Goal: Information Seeking & Learning: Learn about a topic

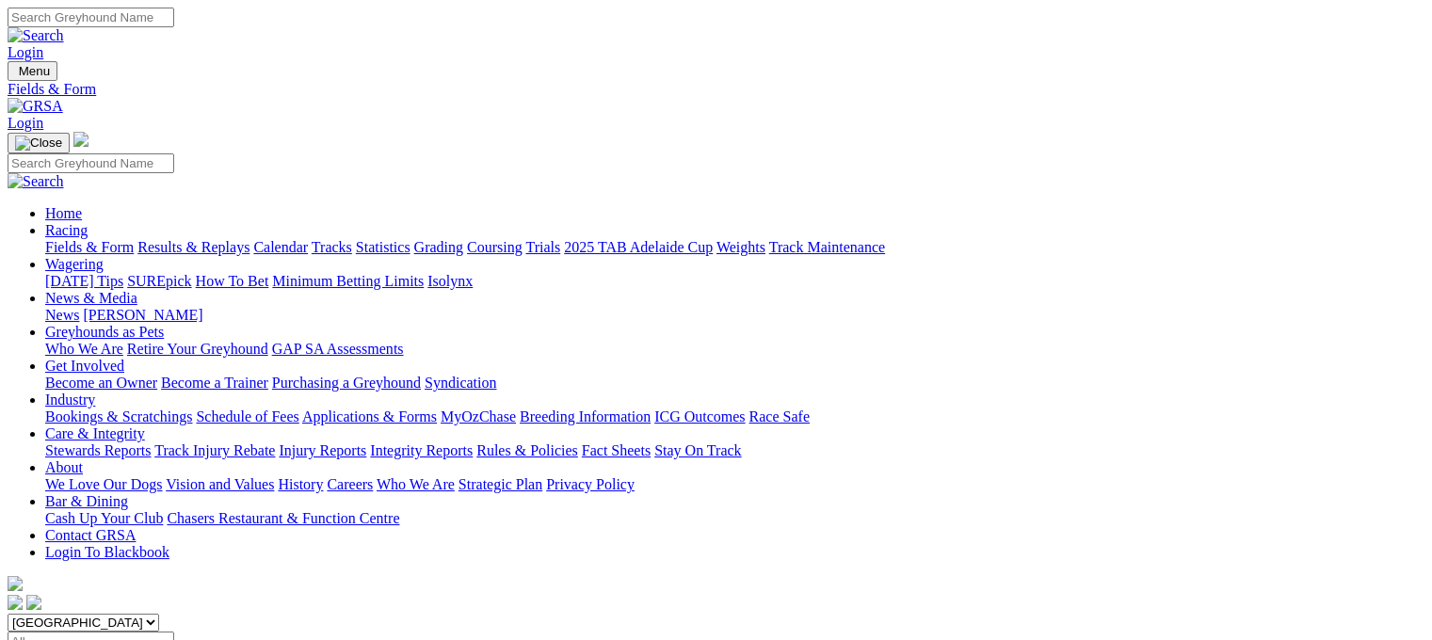
select select "QLD"
click at [126, 614] on select "South Australia New South Wales Northern Territory Queensland Tasmania Victoria…" at bounding box center [84, 623] width 152 height 18
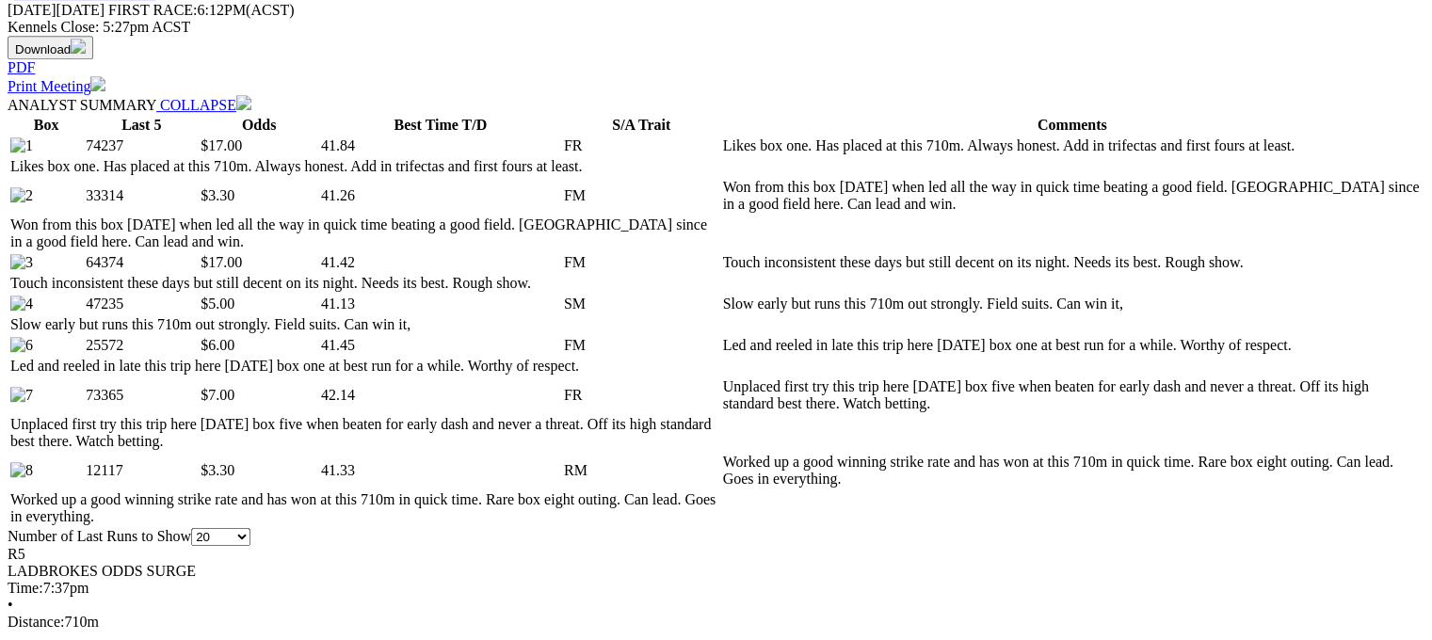
scroll to position [941, 0]
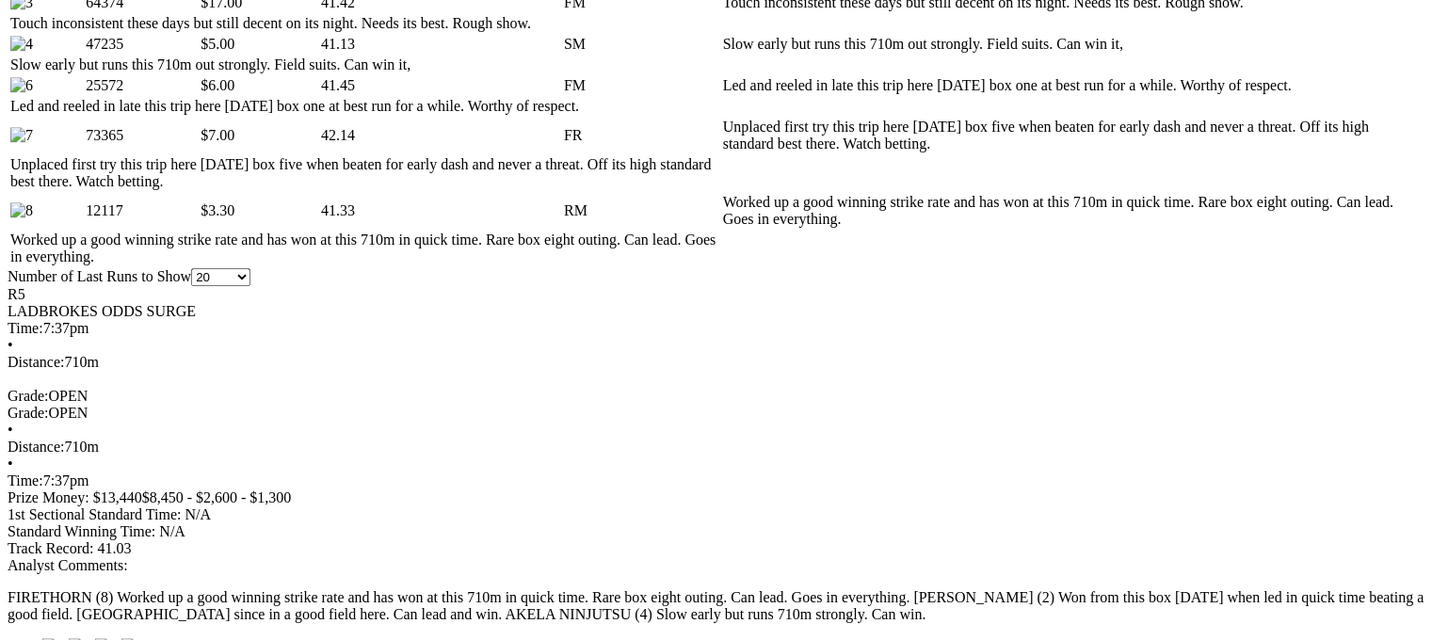
scroll to position [1036, 0]
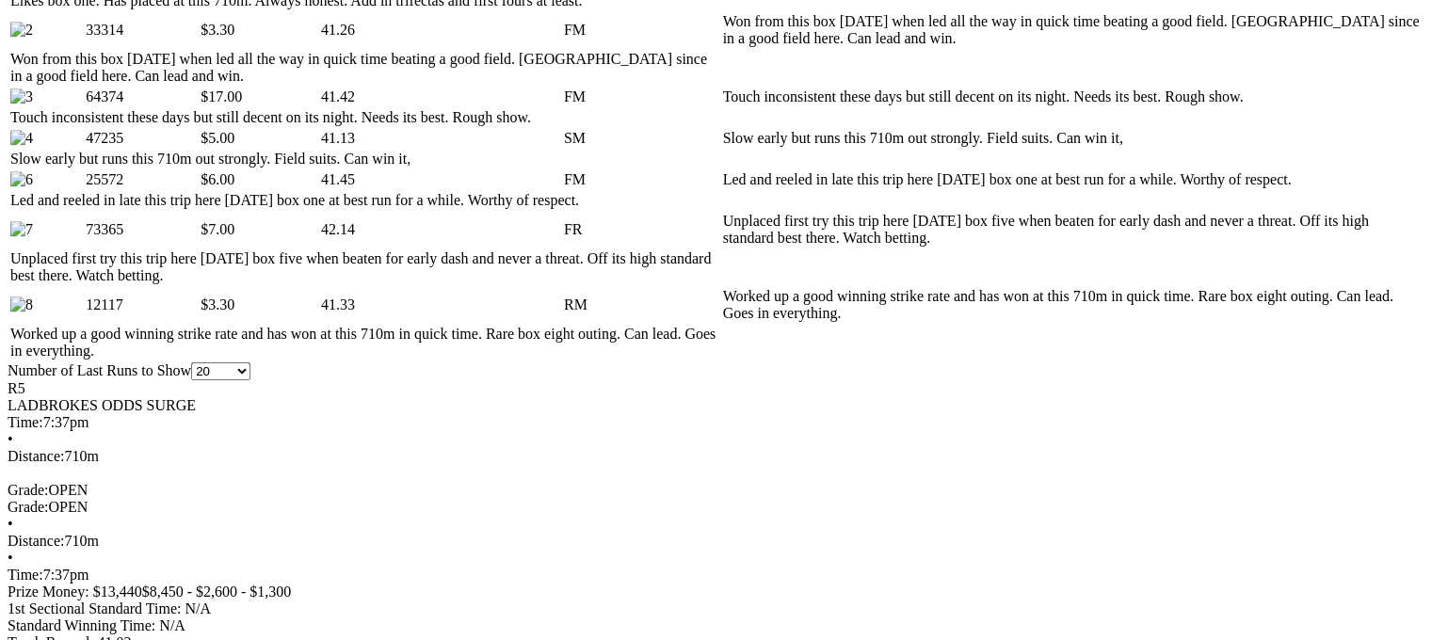
drag, startPoint x: 681, startPoint y: 381, endPoint x: 779, endPoint y: 382, distance: 97.9
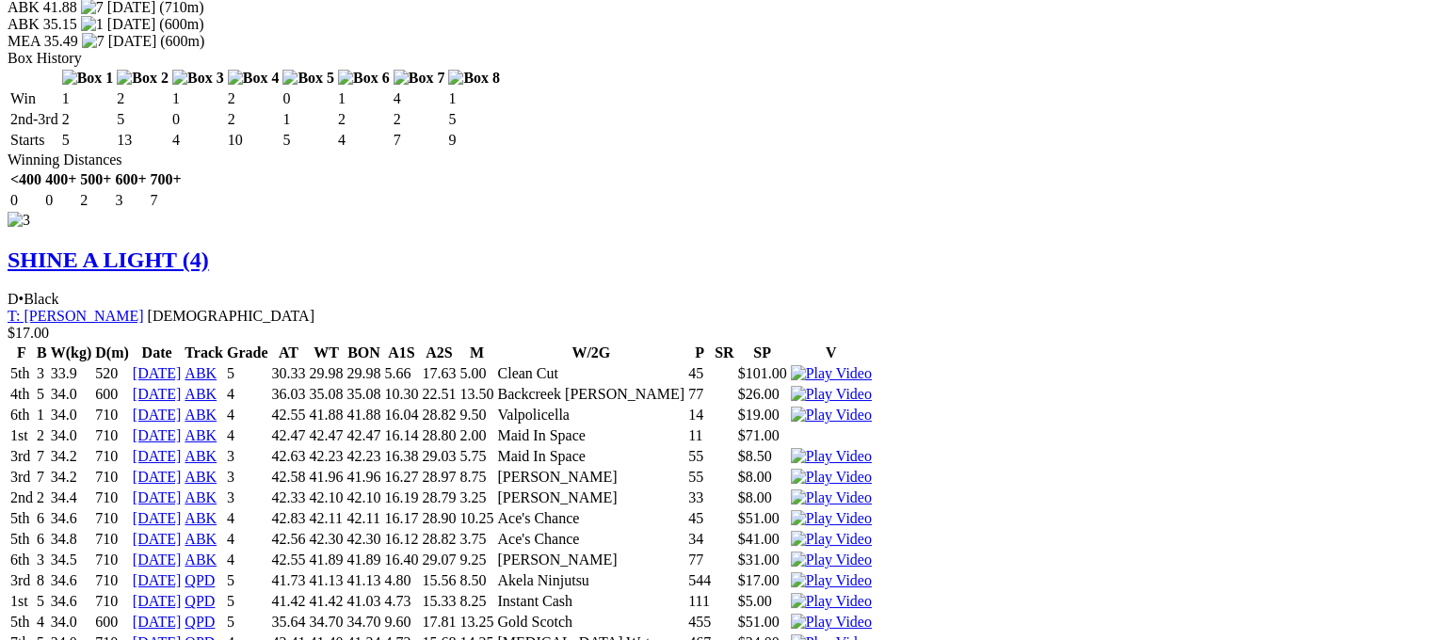
scroll to position [4236, 0]
